Goal: Task Accomplishment & Management: Use online tool/utility

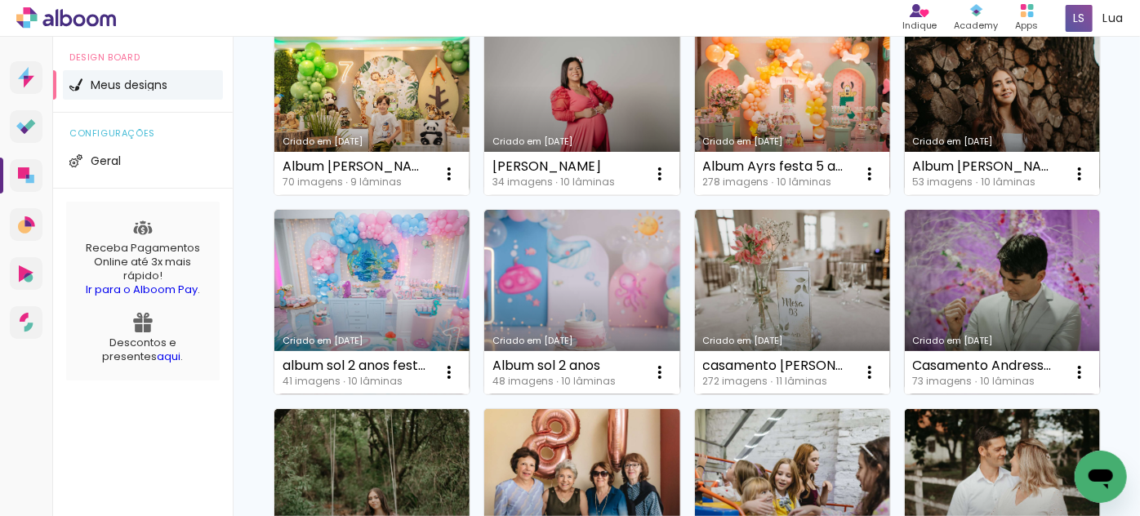
scroll to position [490, 0]
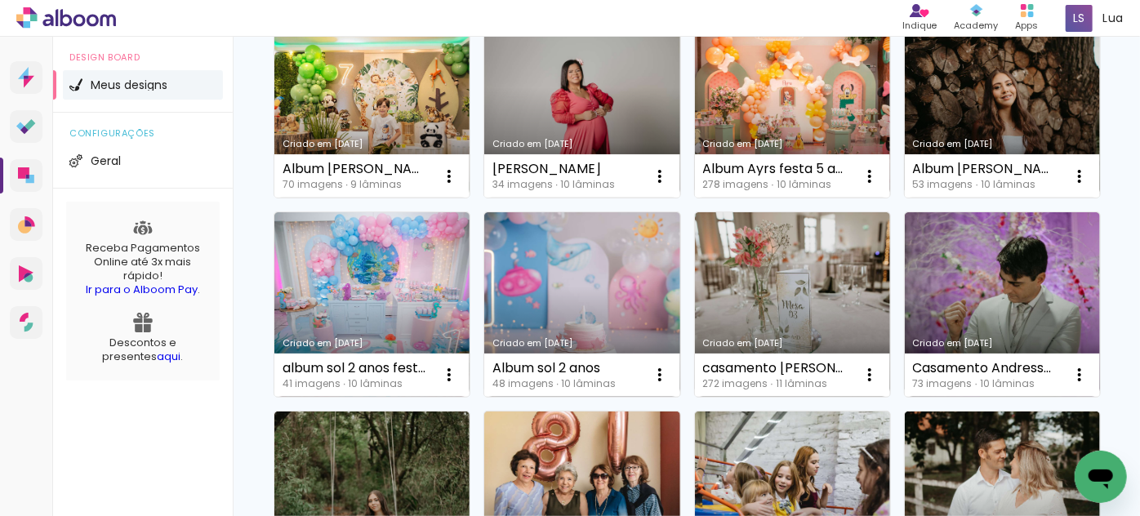
click at [426, 381] on div "41 imagens ∙ 10 lâminas" at bounding box center [354, 384] width 143 height 10
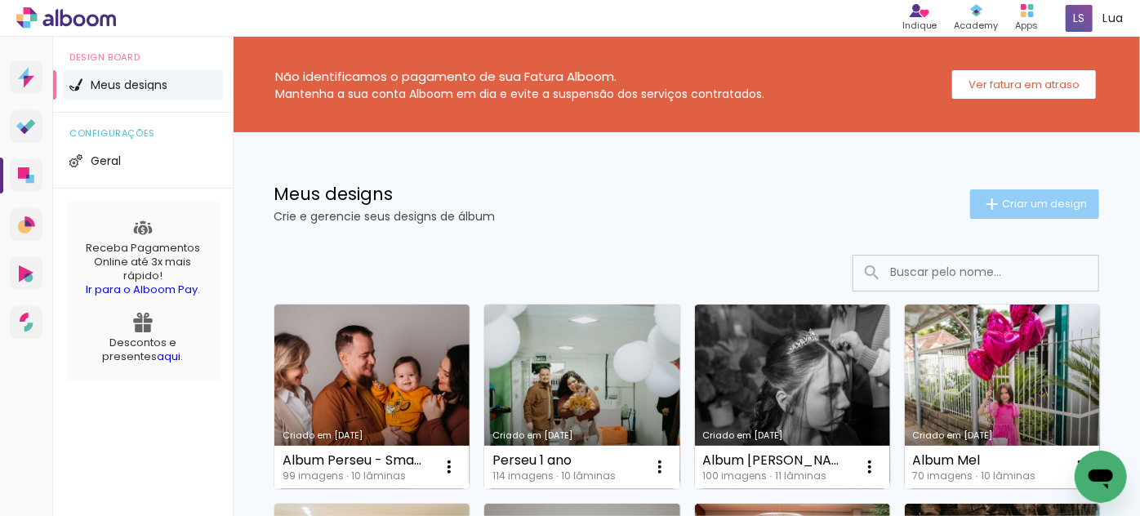
click at [983, 206] on iron-icon at bounding box center [993, 204] width 20 height 20
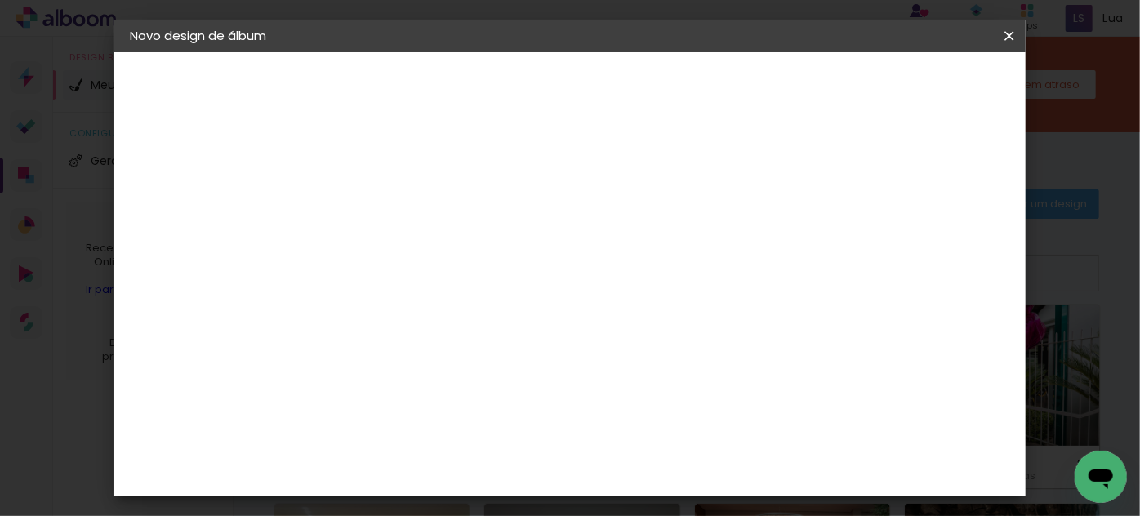
click at [397, 222] on input at bounding box center [397, 219] width 0 height 25
type input "Album [PERSON_NAME] - 15 Anos Premium"
type paper-input "Album [PERSON_NAME] - 15 Anos Premium"
click at [0, 0] on slot "Avançar" at bounding box center [0, 0] width 0 height 0
click at [703, 258] on paper-item "Tamanho Livre" at bounding box center [624, 248] width 157 height 36
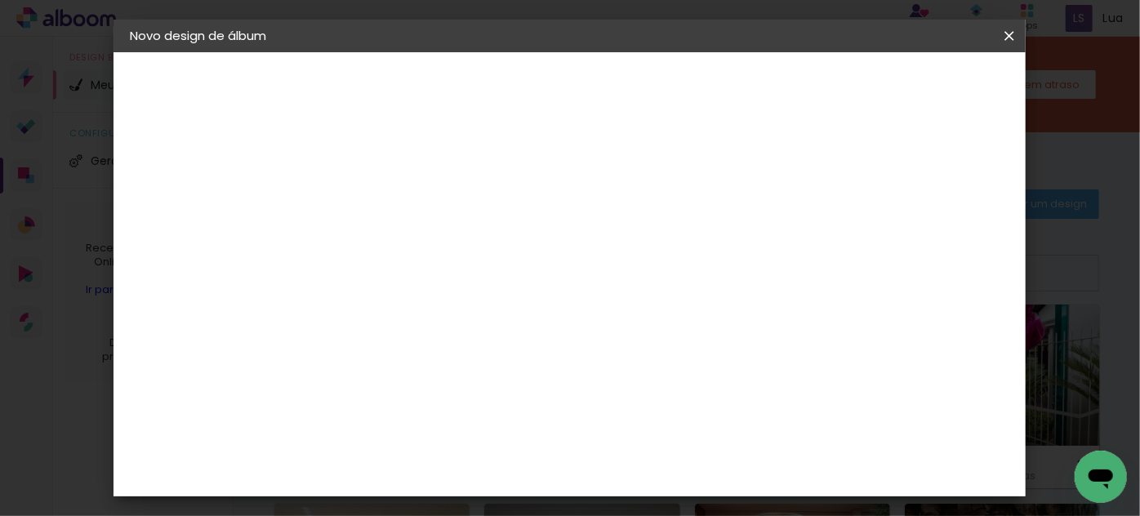
click at [703, 74] on paper-button "Avançar" at bounding box center [663, 87] width 80 height 28
click at [354, 296] on input "30" at bounding box center [345, 308] width 42 height 25
type input "20"
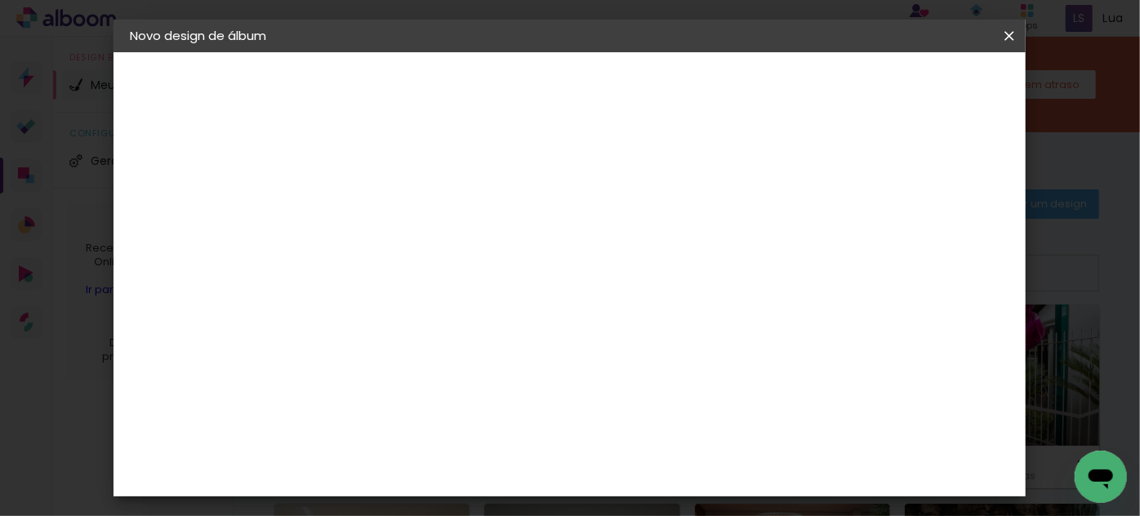
type paper-input "20"
click at [925, 75] on paper-button "Iniciar design" at bounding box center [871, 87] width 107 height 28
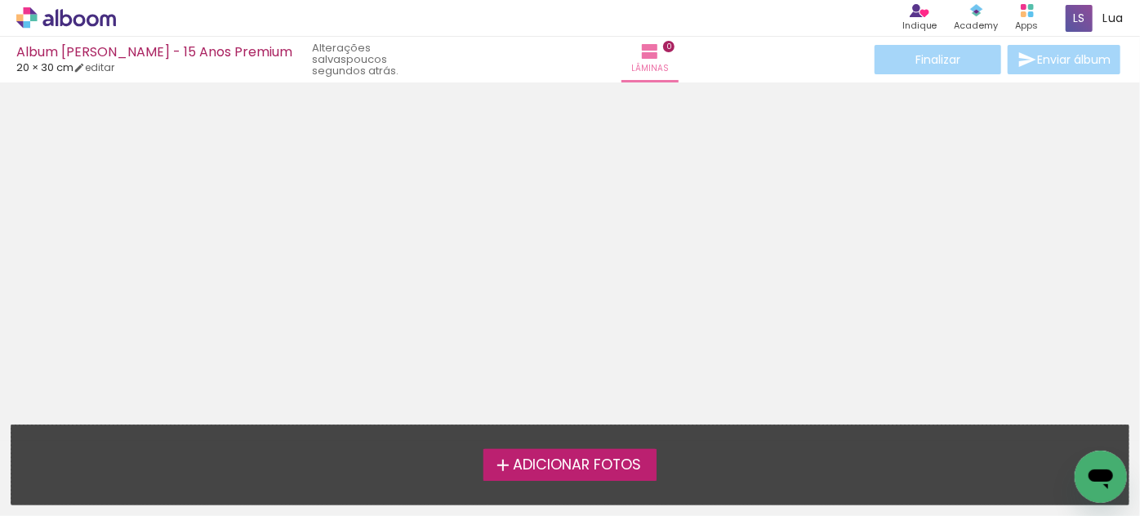
click at [562, 464] on span "Adicionar Fotos" at bounding box center [577, 465] width 128 height 15
click at [0, 0] on input "file" at bounding box center [0, 0] width 0 height 0
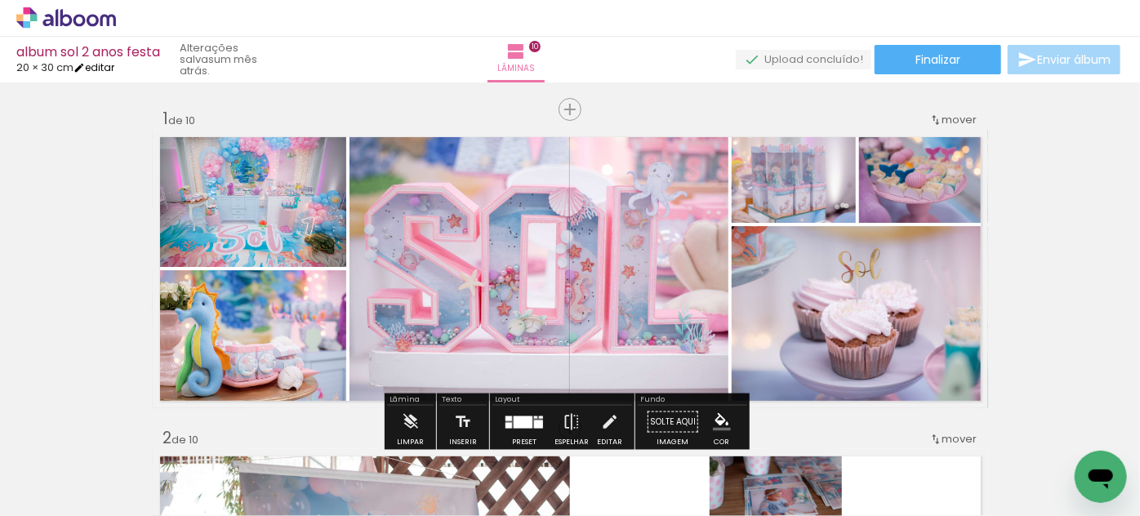
click at [96, 65] on link "editar" at bounding box center [94, 67] width 41 height 14
type input "20"
type input "60"
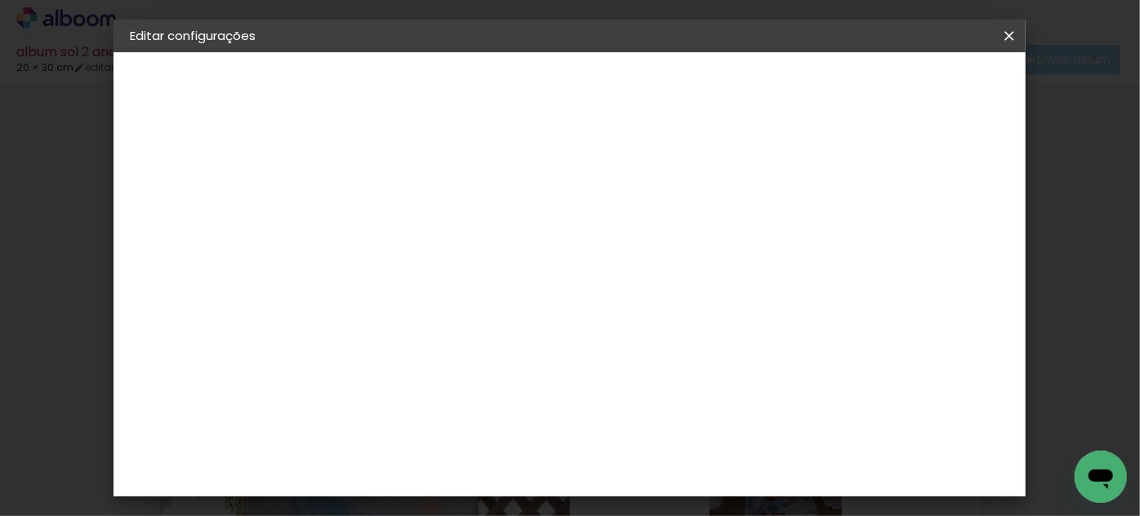
scroll to position [118, 0]
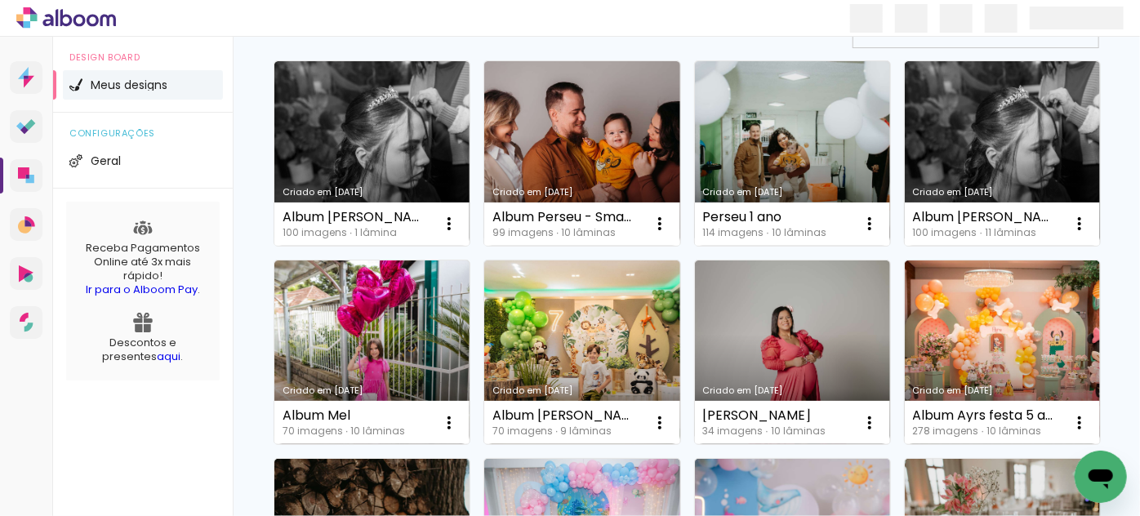
scroll to position [249, 0]
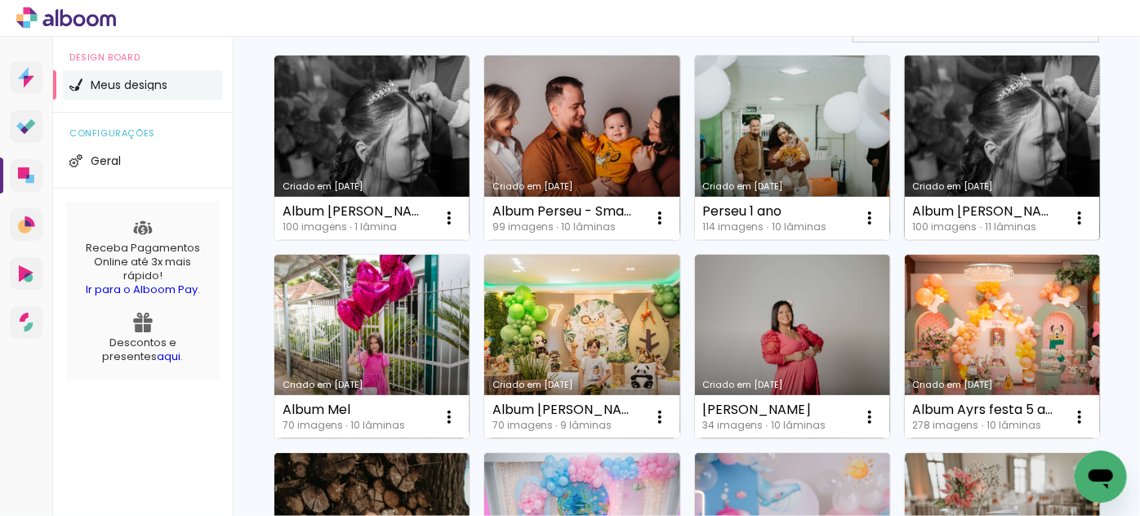
click at [905, 240] on link "Criado em [DATE]" at bounding box center [1002, 148] width 195 height 185
